Goal: Task Accomplishment & Management: Manage account settings

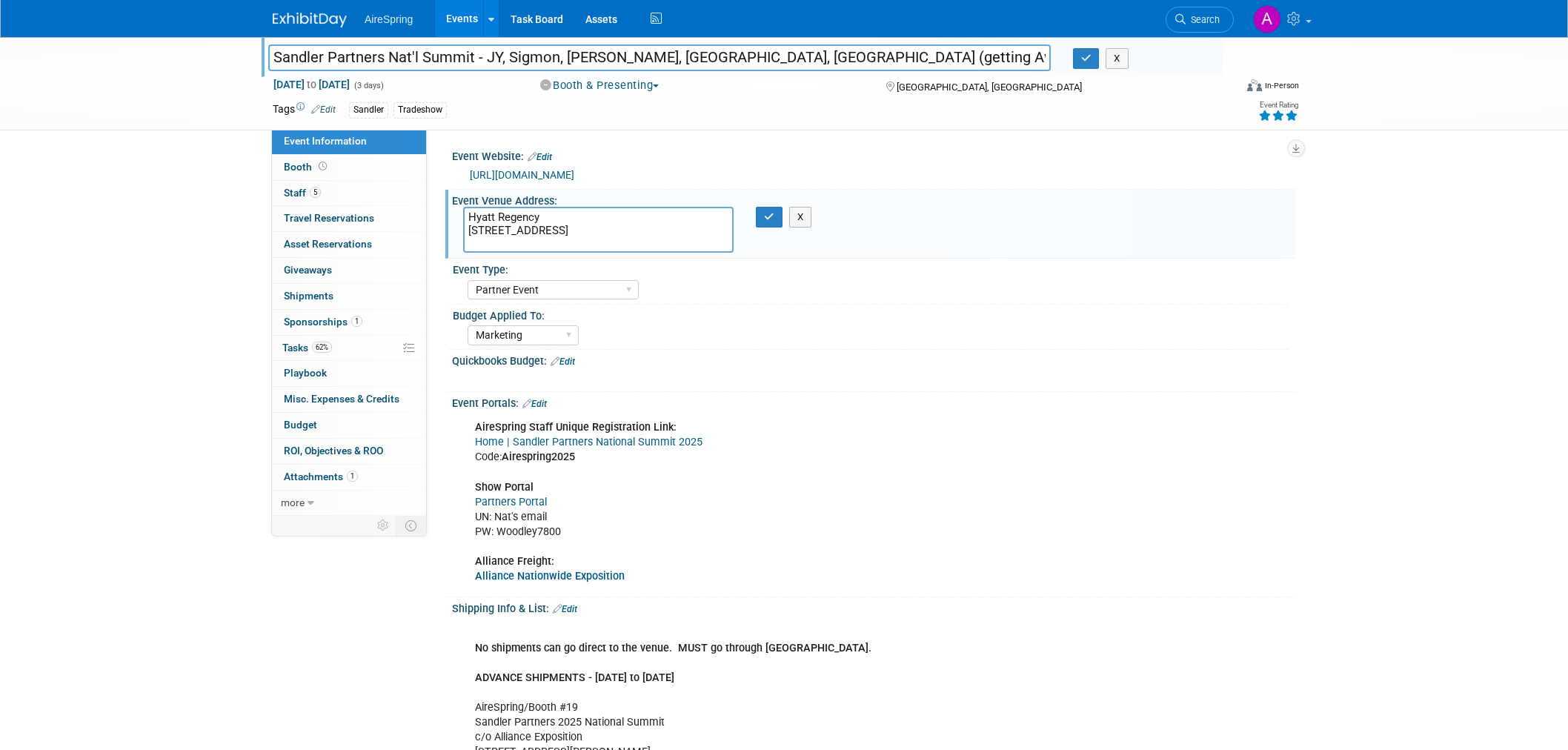
select select "Partner Event"
select select "Marketing"
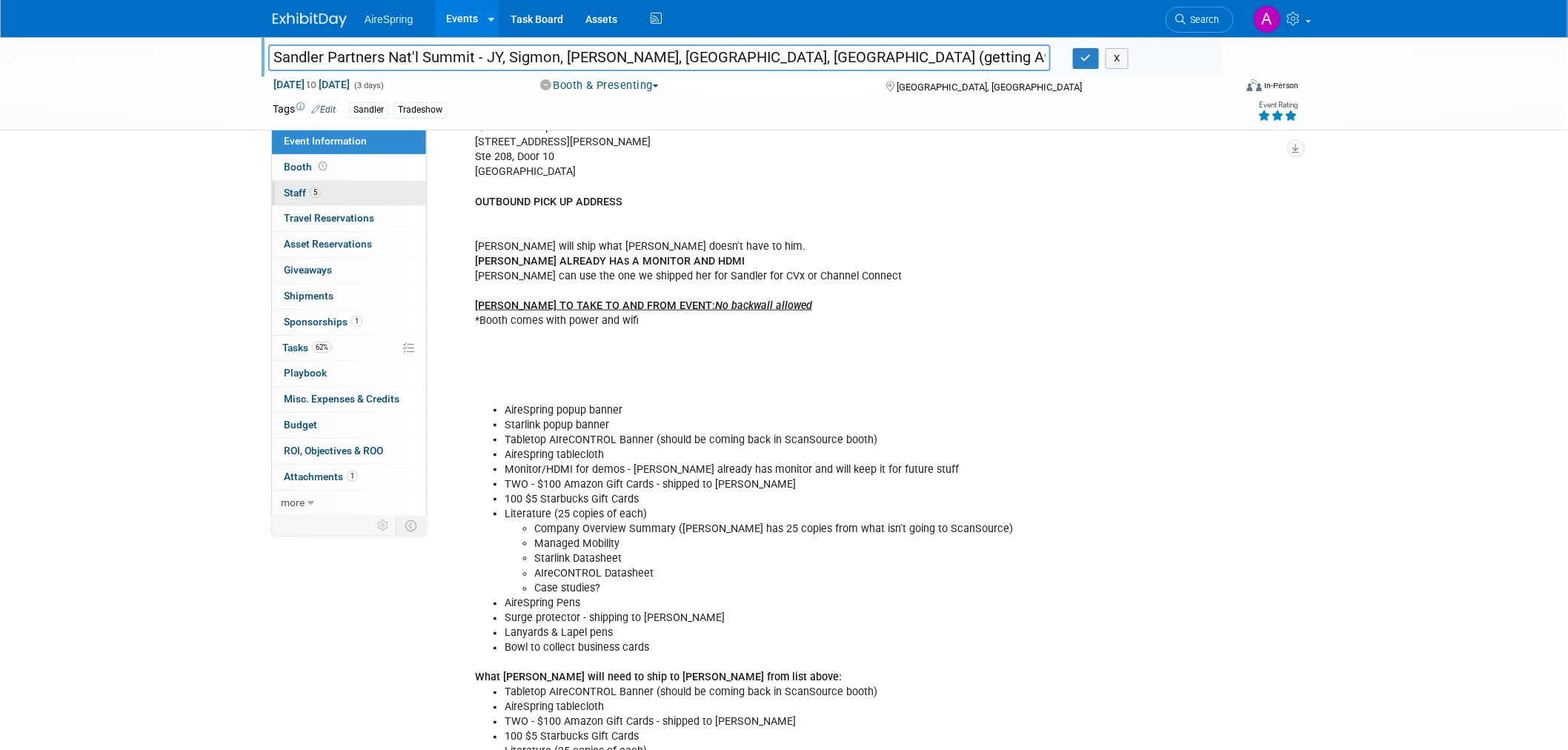
scroll to position [411, 0]
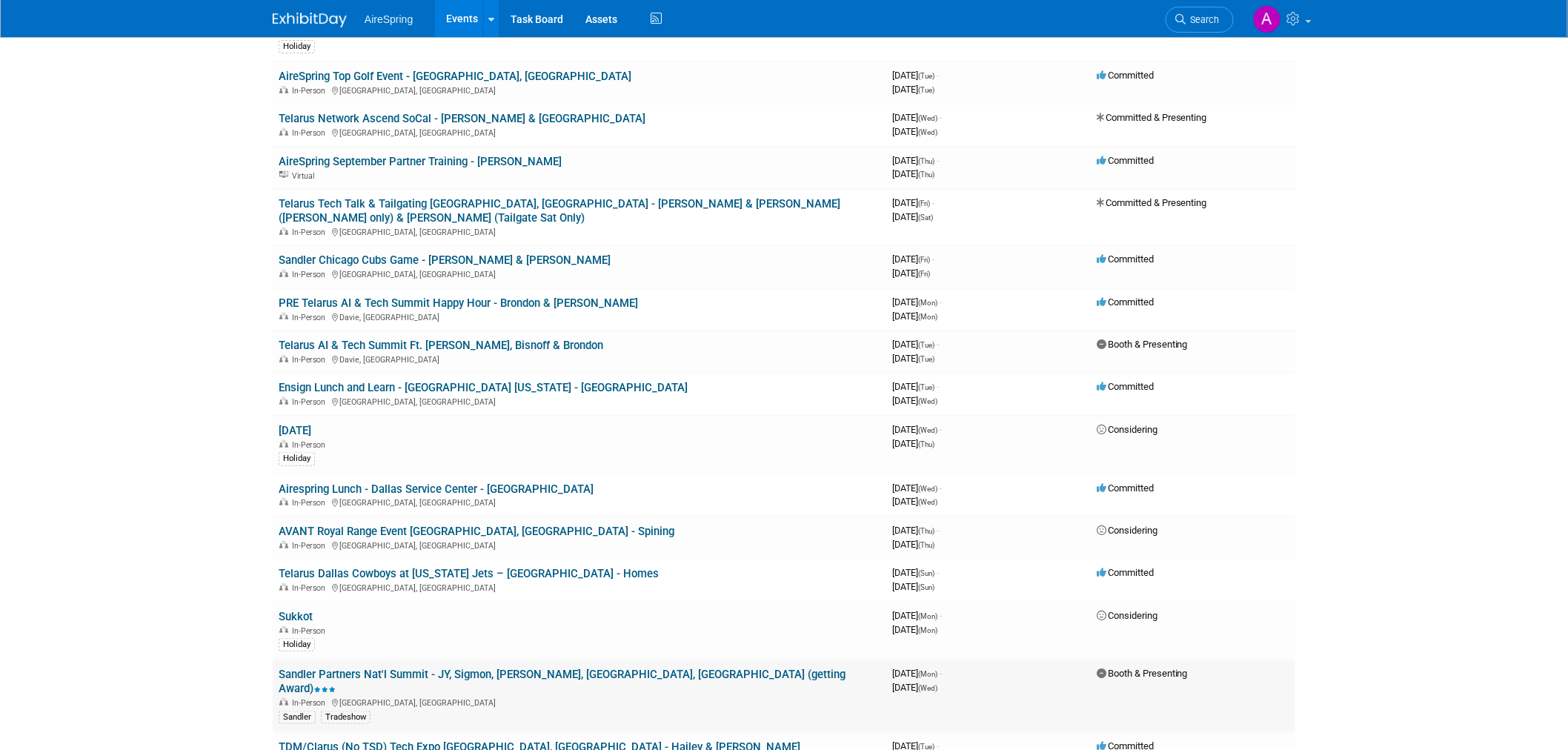
scroll to position [411, 0]
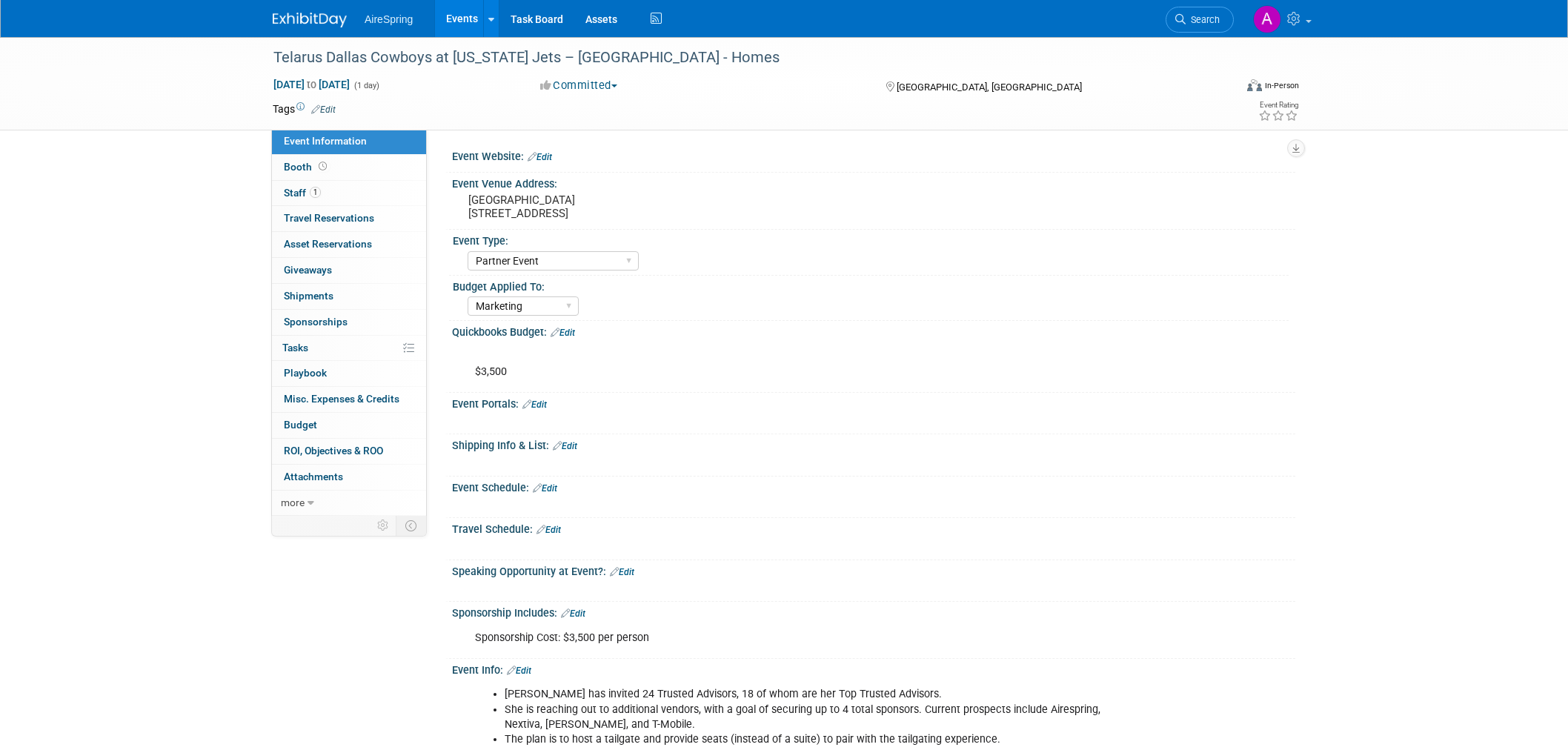
select select "Partner Event"
select select "Marketing"
click at [501, 203] on pre "[GEOGRAPHIC_DATA] [STREET_ADDRESS]" at bounding box center [628, 206] width 319 height 26
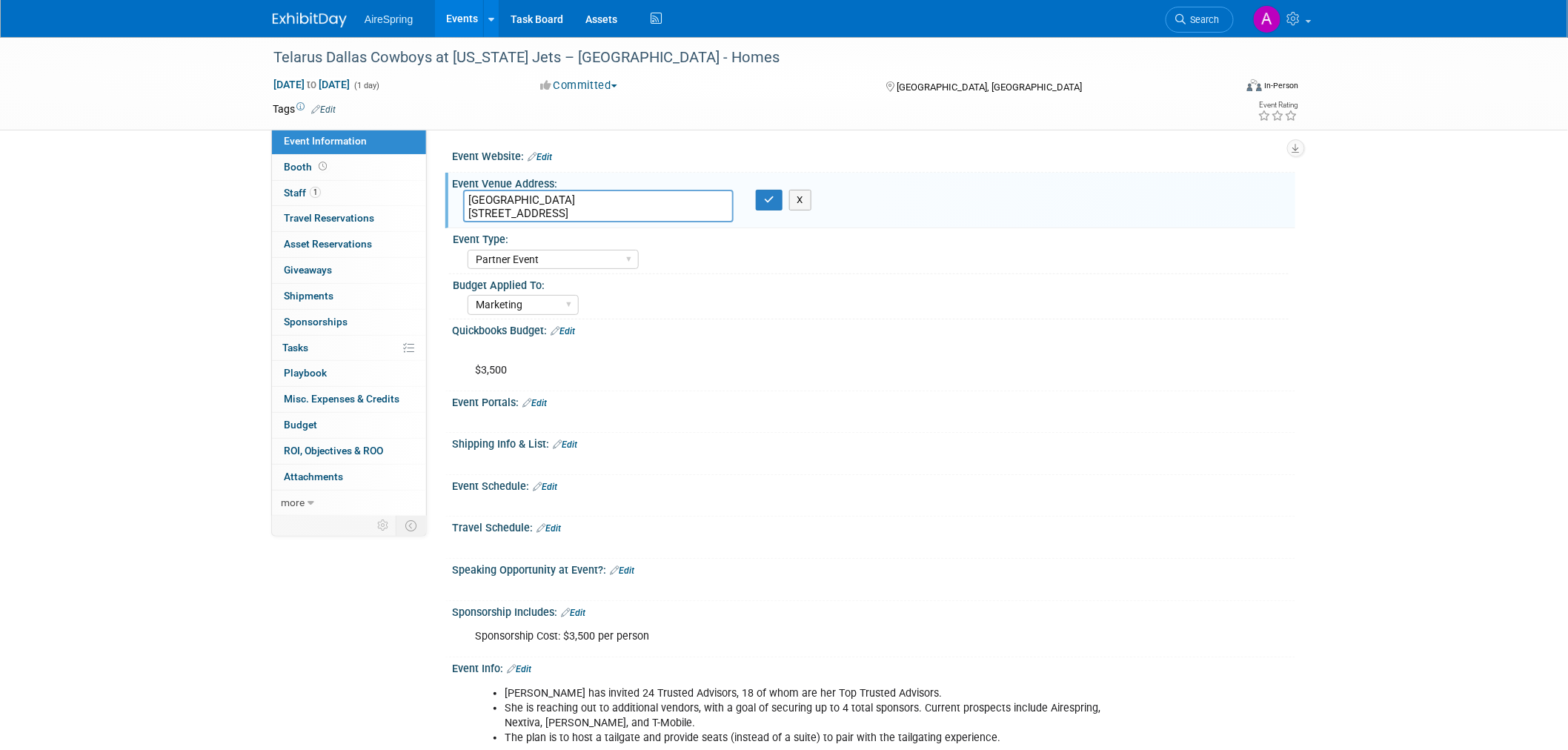
drag, startPoint x: 469, startPoint y: 197, endPoint x: 722, endPoint y: 209, distance: 253.3
click at [722, 209] on textarea "MetLife Stadium 1 MetLife Stadium Dr, East Rutherford, NJ 07073" at bounding box center [598, 206] width 271 height 33
click at [974, 475] on div "Event Schedule: Edit" at bounding box center [874, 484] width 843 height 19
click at [1057, 496] on div at bounding box center [798, 503] width 668 height 15
